Goal: Task Accomplishment & Management: Complete application form

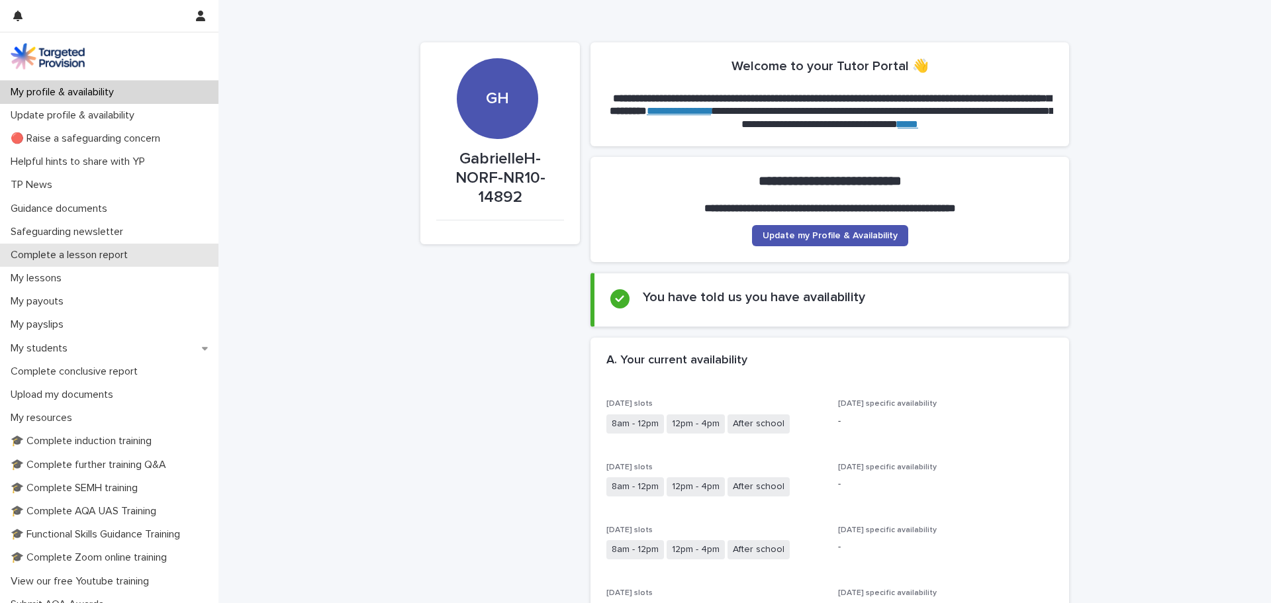
click at [111, 251] on p "Complete a lesson report" at bounding box center [71, 255] width 133 height 13
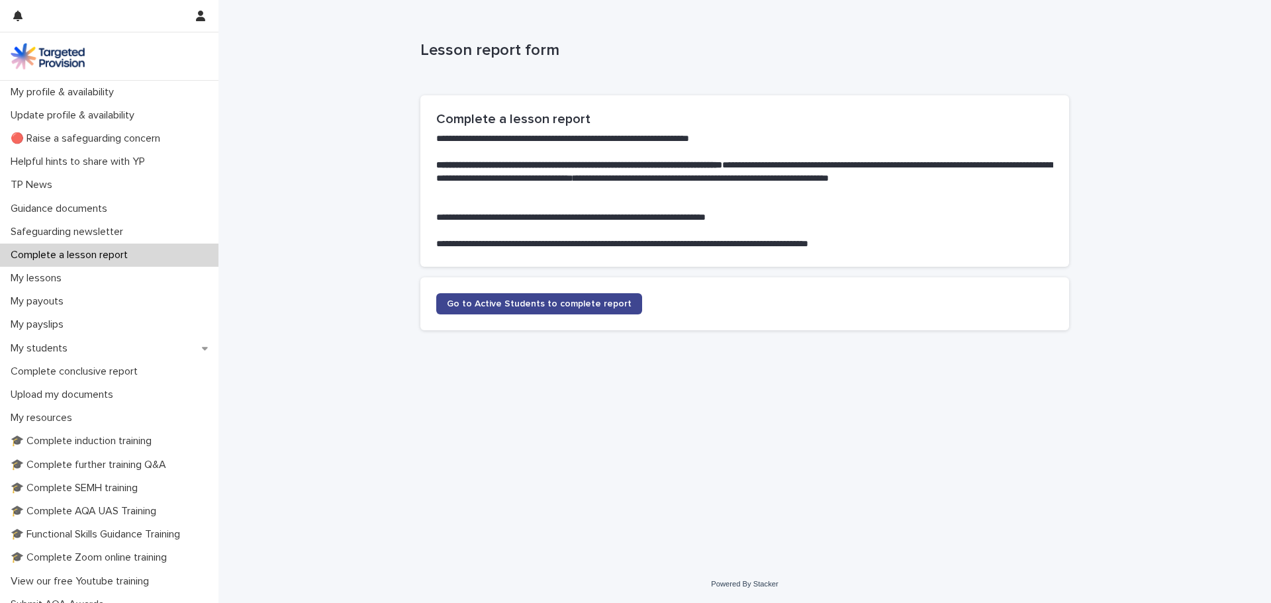
click at [507, 297] on link "Go to Active Students to complete report" at bounding box center [539, 303] width 206 height 21
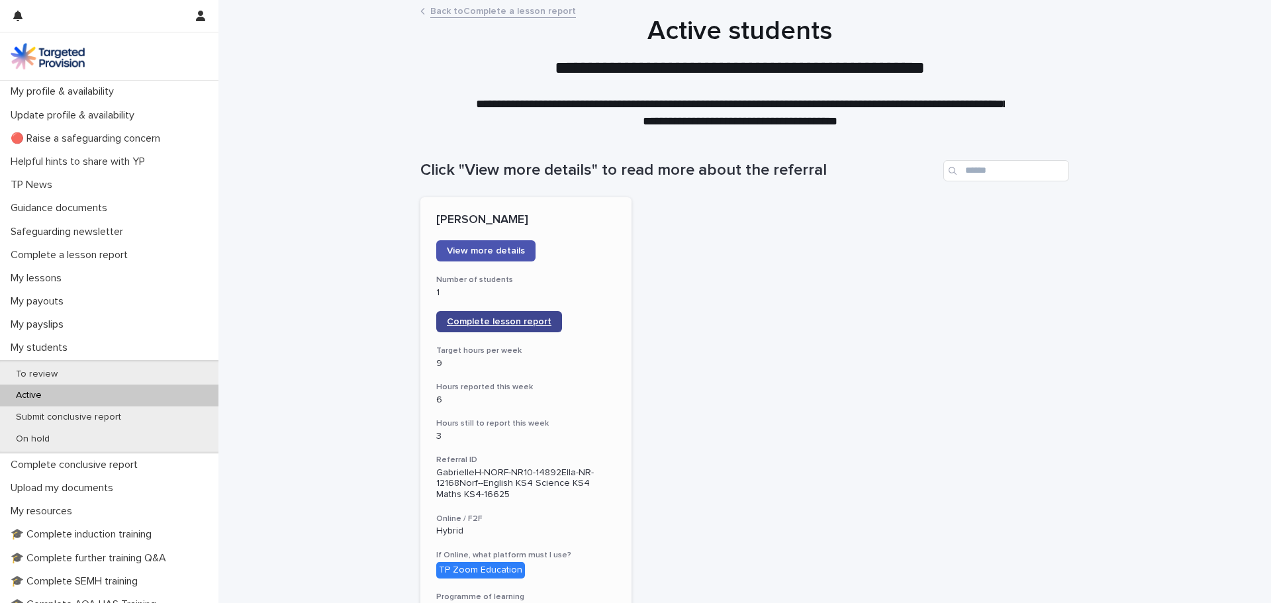
click at [479, 321] on span "Complete lesson report" at bounding box center [499, 321] width 105 height 9
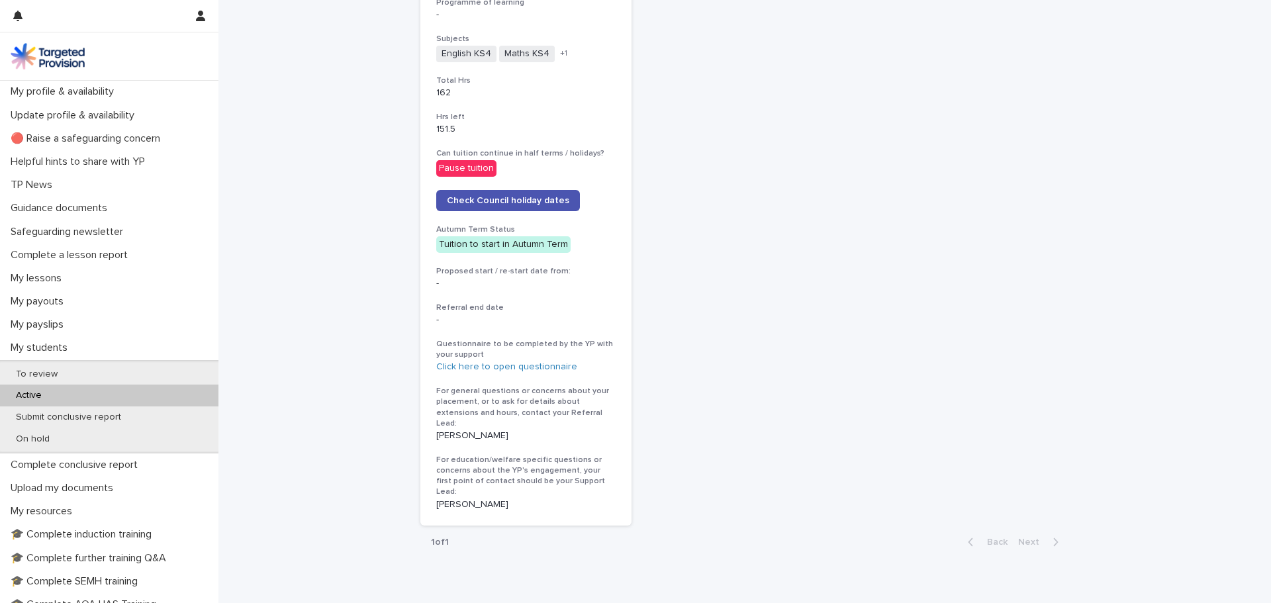
scroll to position [633, 0]
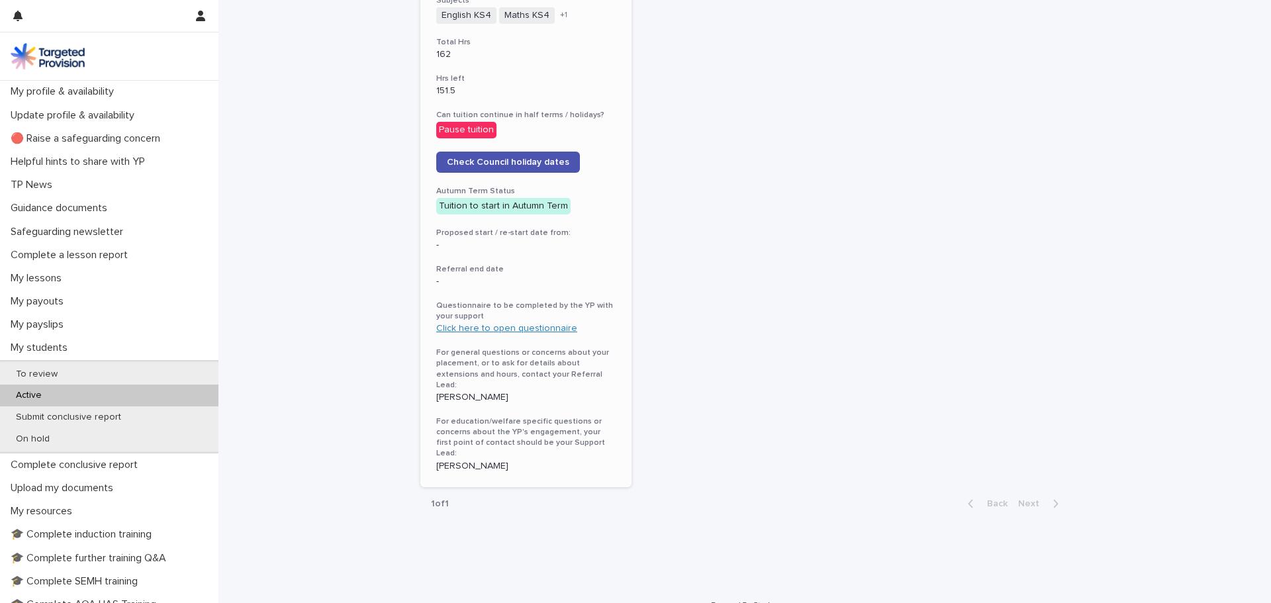
click at [521, 332] on link "Click here to open questionnaire" at bounding box center [506, 328] width 141 height 9
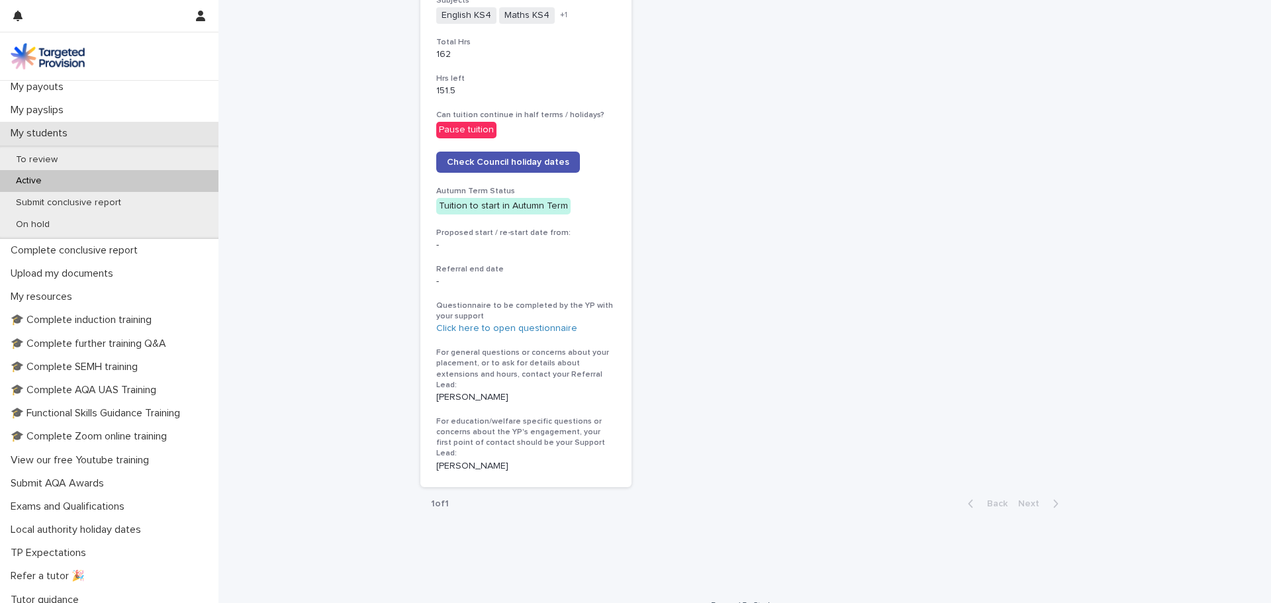
scroll to position [246, 0]
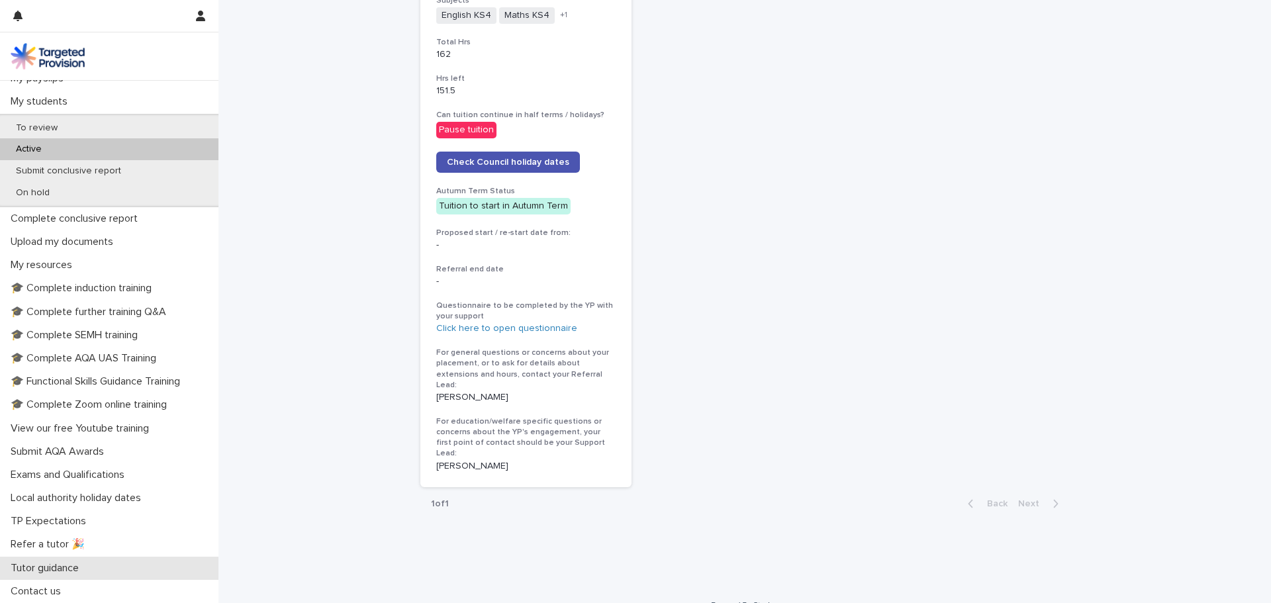
click at [36, 565] on p "Tutor guidance" at bounding box center [47, 568] width 84 height 13
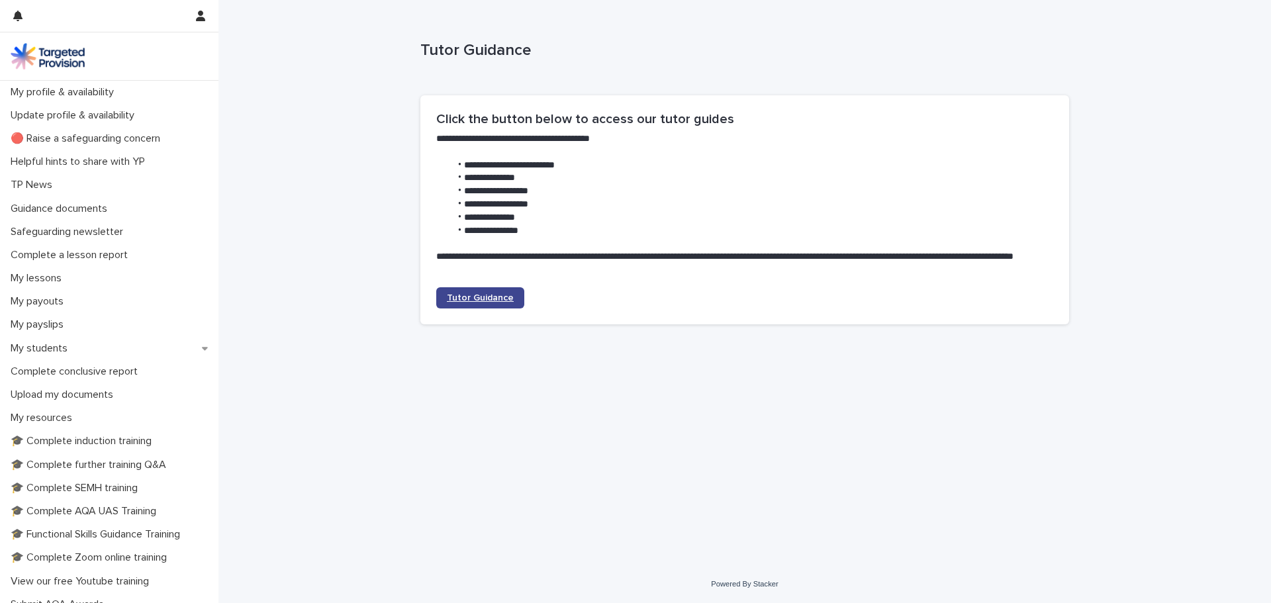
click at [486, 296] on span "Tutor Guidance" at bounding box center [480, 297] width 67 height 9
